Goal: Complete application form

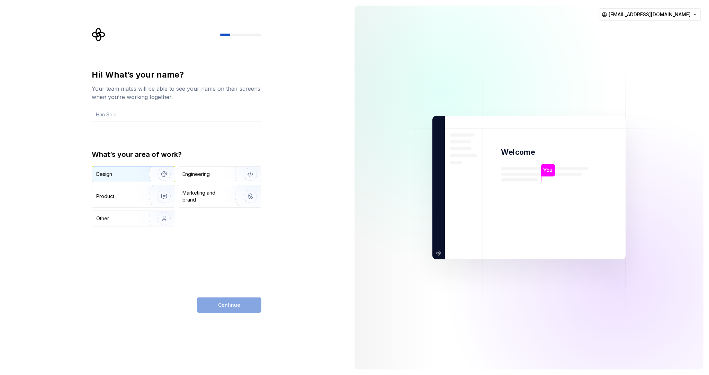
click at [164, 175] on img "button" at bounding box center [159, 174] width 44 height 46
click at [219, 309] on div "Continue" at bounding box center [229, 304] width 64 height 15
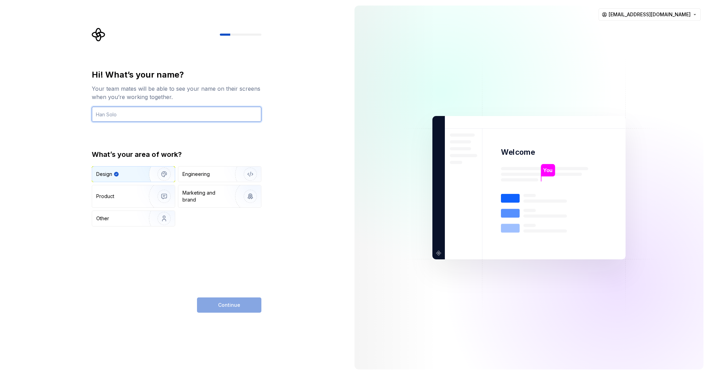
click at [190, 117] on input "text" at bounding box center [177, 114] width 170 height 15
type input "p"
type input "pong"
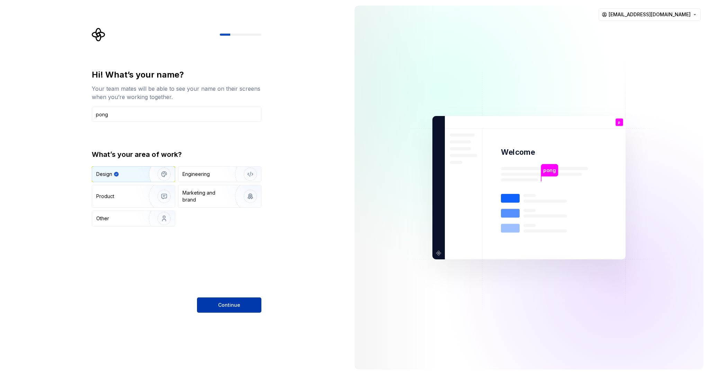
click at [245, 302] on button "Continue" at bounding box center [229, 304] width 64 height 15
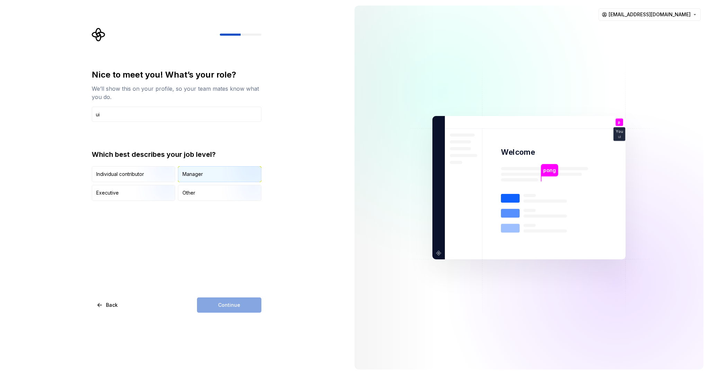
type input "u"
type input "UIdesign"
click at [202, 175] on div "Manager" at bounding box center [192, 174] width 20 height 7
click at [241, 301] on button "Continue" at bounding box center [229, 304] width 64 height 15
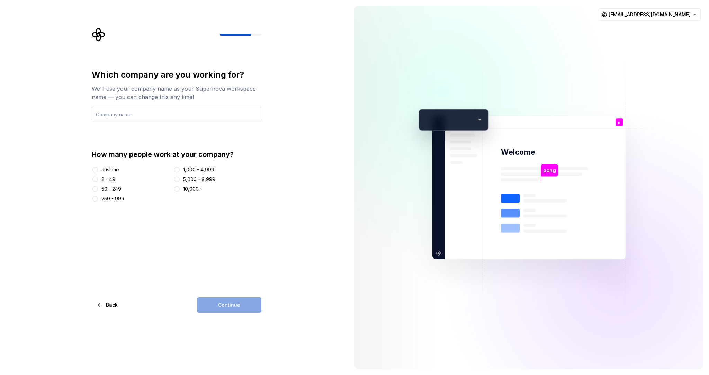
click at [186, 116] on input "text" at bounding box center [177, 114] width 170 height 15
click at [99, 179] on div "2 - 49" at bounding box center [131, 179] width 79 height 7
click at [97, 178] on button "2 - 49" at bounding box center [95, 180] width 6 height 6
click at [134, 116] on input "text" at bounding box center [177, 114] width 170 height 15
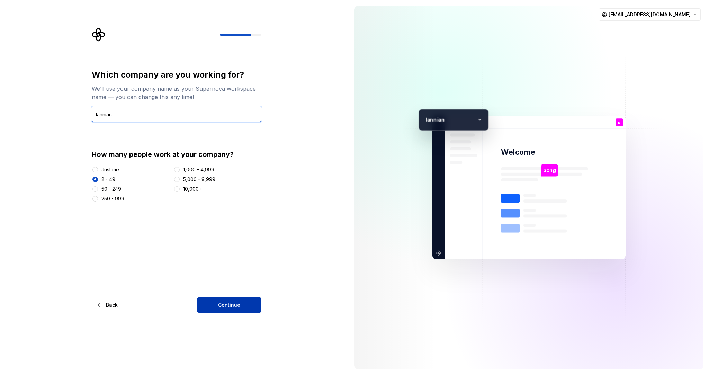
type input "lannian"
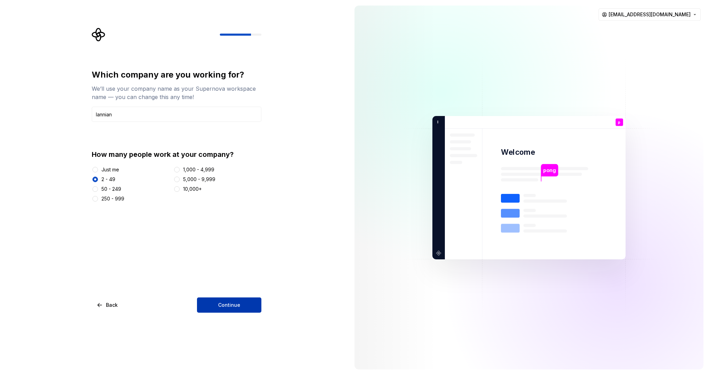
click at [215, 304] on button "Continue" at bounding box center [229, 304] width 64 height 15
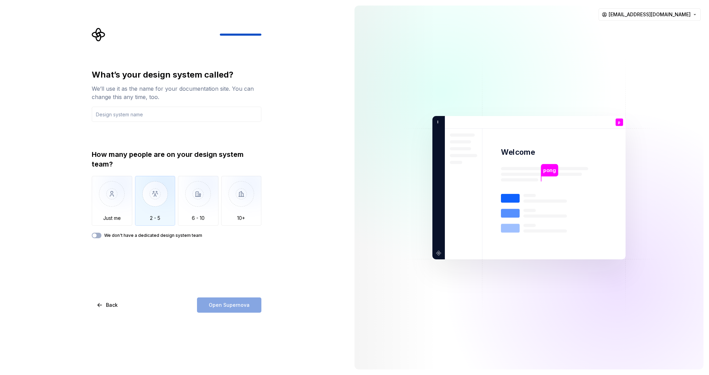
click at [160, 204] on img "button" at bounding box center [155, 199] width 41 height 46
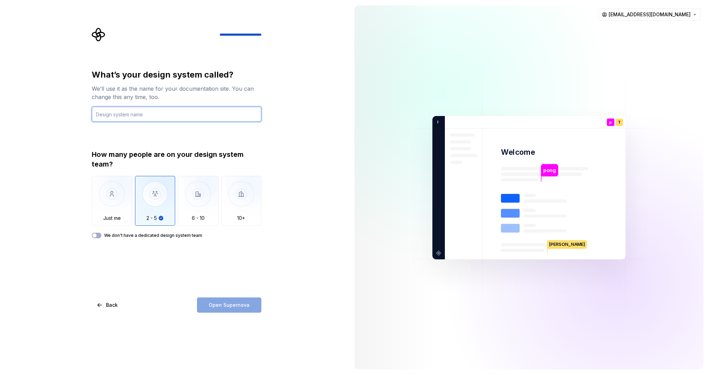
click at [154, 117] on input "text" at bounding box center [177, 114] width 170 height 15
type input "puxiaoying"
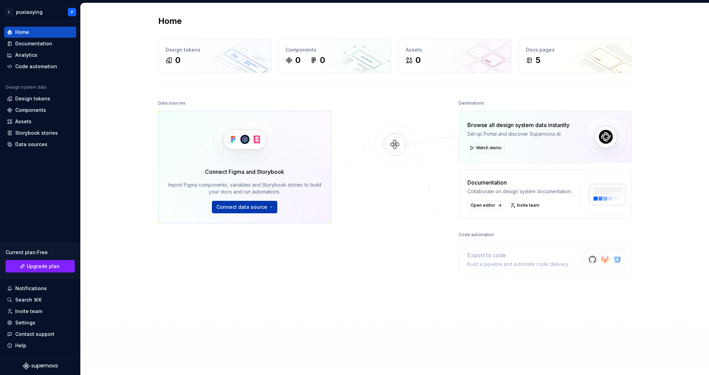
click at [252, 210] on span "Connect data source" at bounding box center [241, 207] width 51 height 7
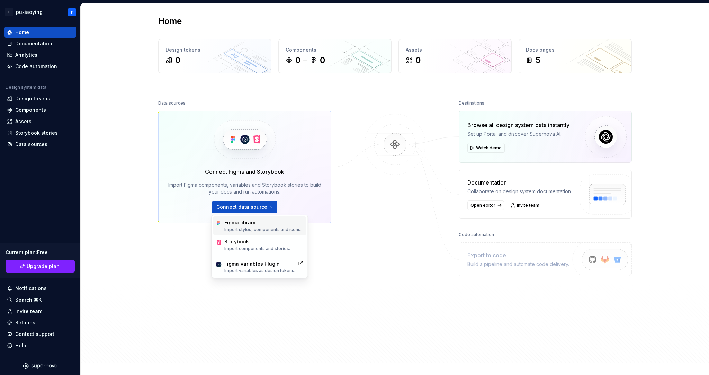
click at [251, 223] on div "Figma library" at bounding box center [262, 222] width 77 height 7
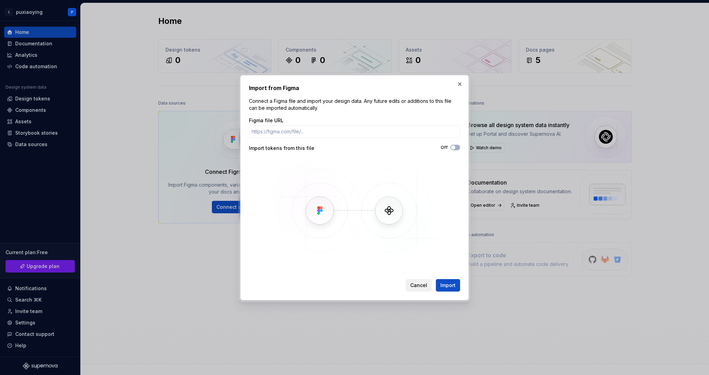
click at [425, 283] on span "Cancel" at bounding box center [418, 285] width 17 height 7
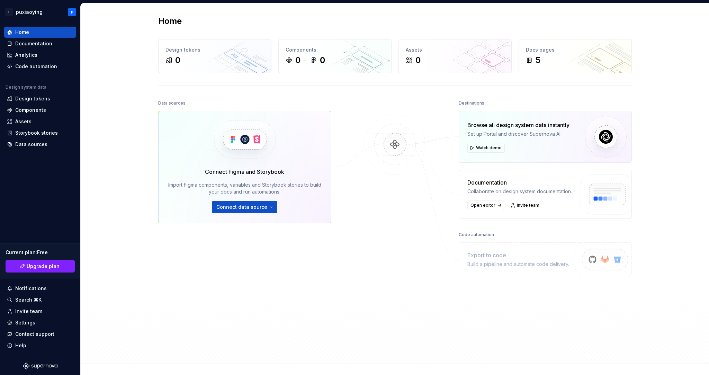
click at [389, 281] on div at bounding box center [394, 210] width 69 height 225
